Goal: Task Accomplishment & Management: Complete application form

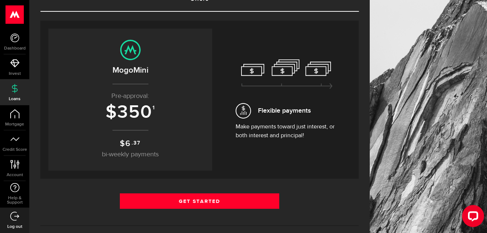
scroll to position [75, 0]
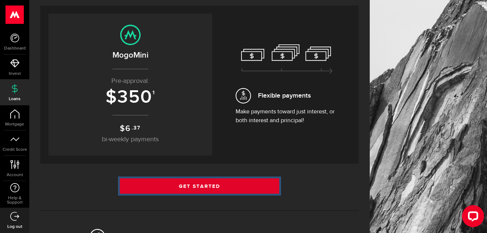
click at [211, 184] on link "Get Started" at bounding box center [199, 185] width 159 height 15
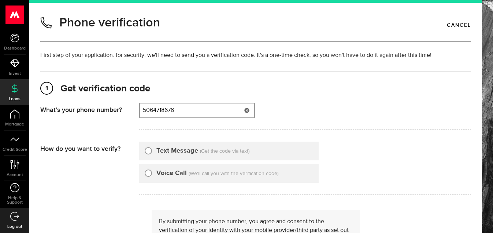
type input "5064718676"
click at [152, 150] on div "Text Message" at bounding box center [172, 151] width 54 height 10
click at [151, 150] on input "Text Message" at bounding box center [148, 149] width 7 height 7
radio input "true"
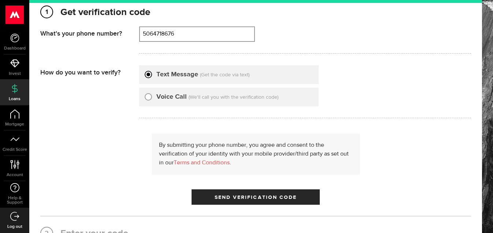
scroll to position [88, 0]
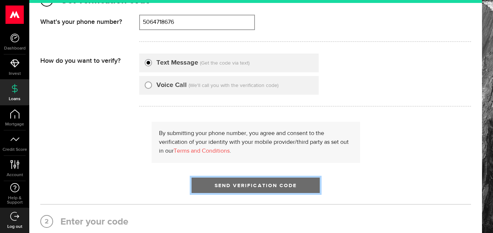
click at [243, 184] on span "Send Verification Code" at bounding box center [256, 185] width 82 height 5
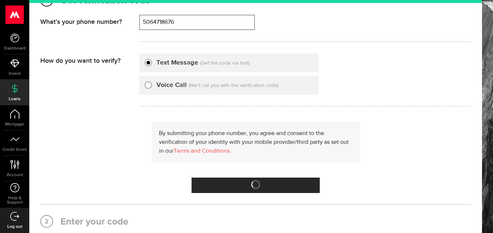
scroll to position [0, 0]
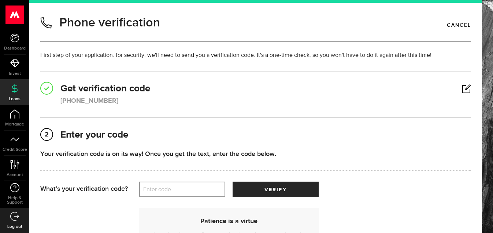
click at [158, 193] on label "Enter code" at bounding box center [182, 189] width 86 height 15
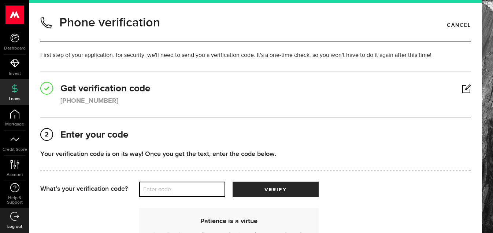
click at [158, 193] on input "Enter code" at bounding box center [182, 188] width 86 height 15
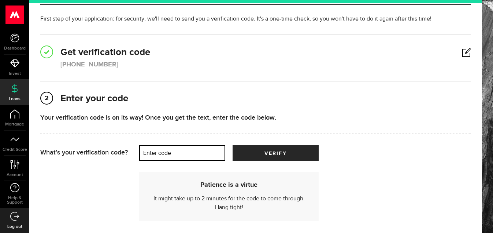
scroll to position [88, 0]
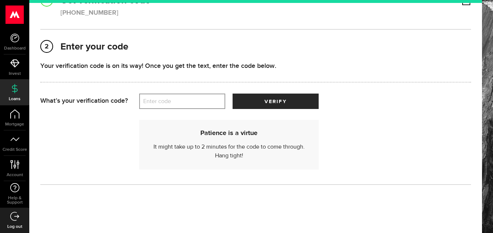
click at [157, 98] on label "Enter code" at bounding box center [182, 101] width 86 height 15
click at [157, 98] on input "Enter code" at bounding box center [182, 100] width 86 height 15
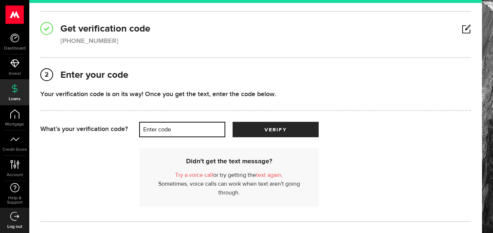
scroll to position [44, 0]
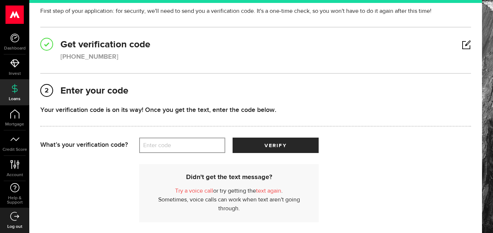
click at [270, 192] on link "text again" at bounding box center [268, 191] width 25 height 6
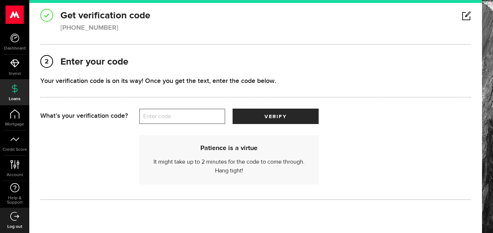
scroll to position [88, 0]
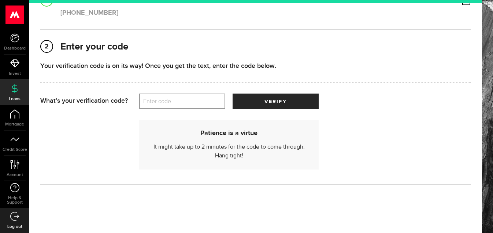
click at [152, 102] on label "Enter code" at bounding box center [182, 101] width 86 height 15
click at [152, 102] on input "Enter code" at bounding box center [182, 100] width 86 height 15
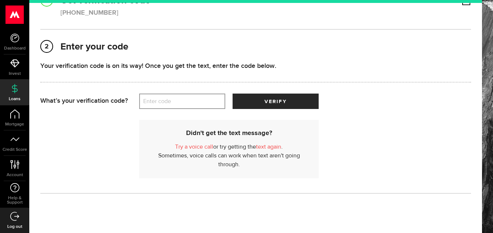
click at [191, 146] on link "Try a voice call" at bounding box center [194, 147] width 38 height 6
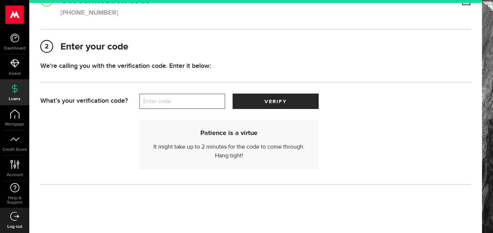
click at [167, 98] on label "Enter code" at bounding box center [182, 101] width 86 height 15
click at [167, 98] on input "Enter code" at bounding box center [182, 100] width 86 height 15
type input "02036"
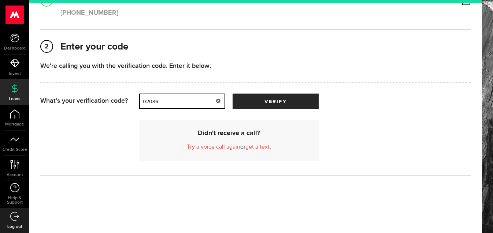
drag, startPoint x: 169, startPoint y: 96, endPoint x: 122, endPoint y: 105, distance: 48.2
click at [139, 105] on input "02036" at bounding box center [182, 100] width 86 height 15
